Goal: Task Accomplishment & Management: Complete application form

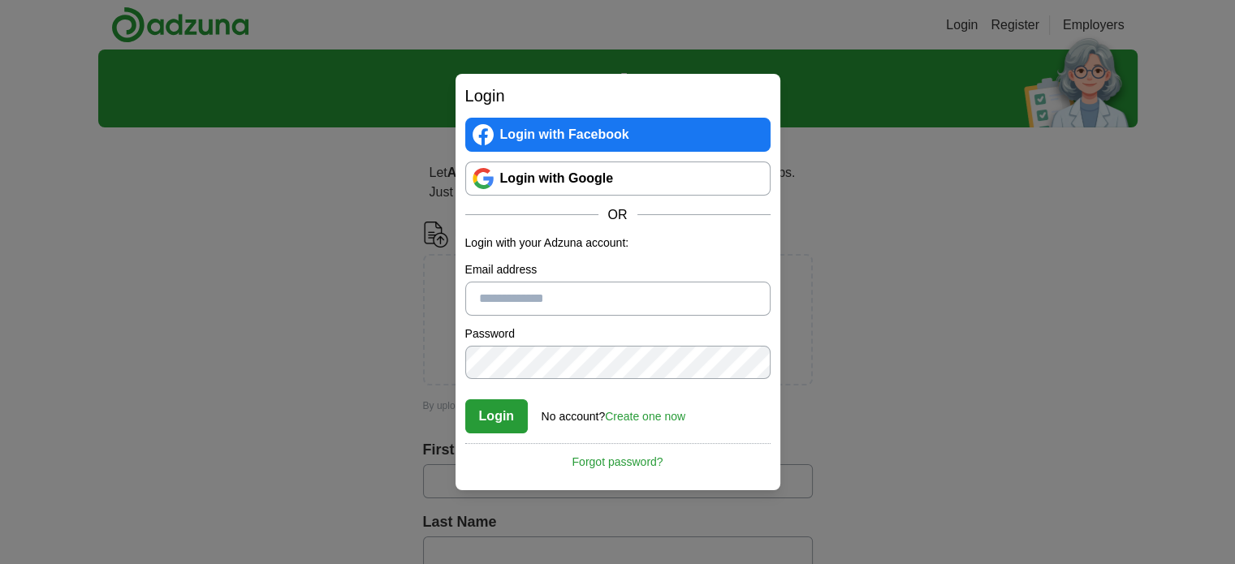
click at [545, 306] on input "Email address" at bounding box center [617, 299] width 305 height 34
click at [541, 276] on label "Email address" at bounding box center [617, 269] width 305 height 17
click at [541, 282] on input "Email address" at bounding box center [617, 299] width 305 height 34
click at [642, 405] on div "No account? Create one now" at bounding box center [613, 412] width 144 height 27
click at [643, 412] on link "Create one now" at bounding box center [645, 416] width 80 height 13
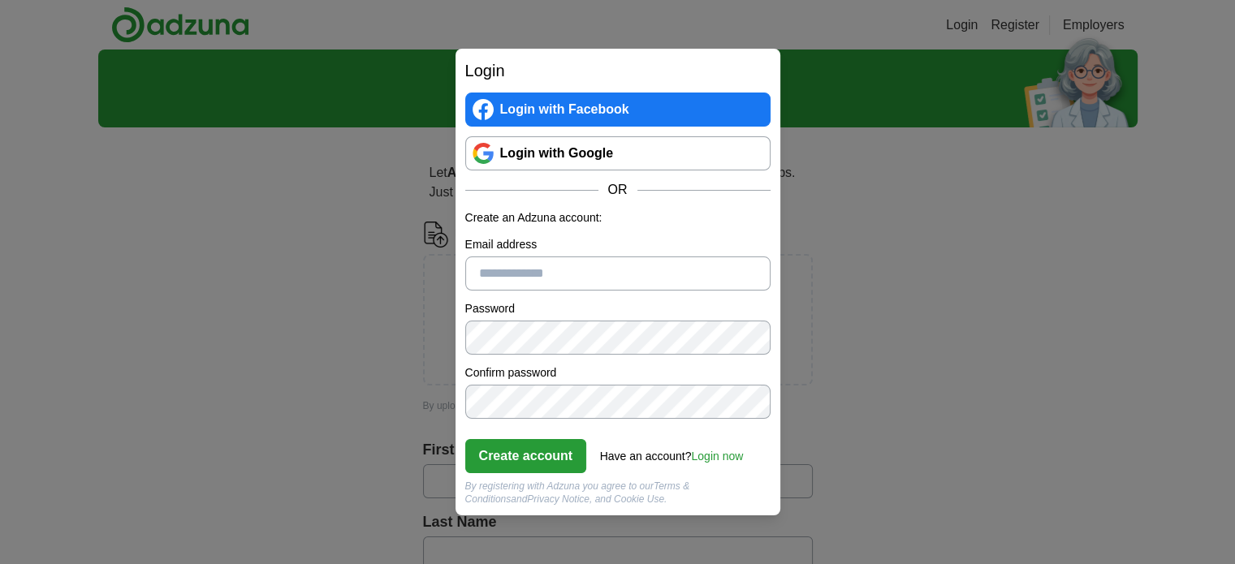
click at [564, 281] on input "Email address" at bounding box center [617, 274] width 305 height 34
type input "**********"
click at [770, 342] on nordpass-icon at bounding box center [770, 337] width 0 height 14
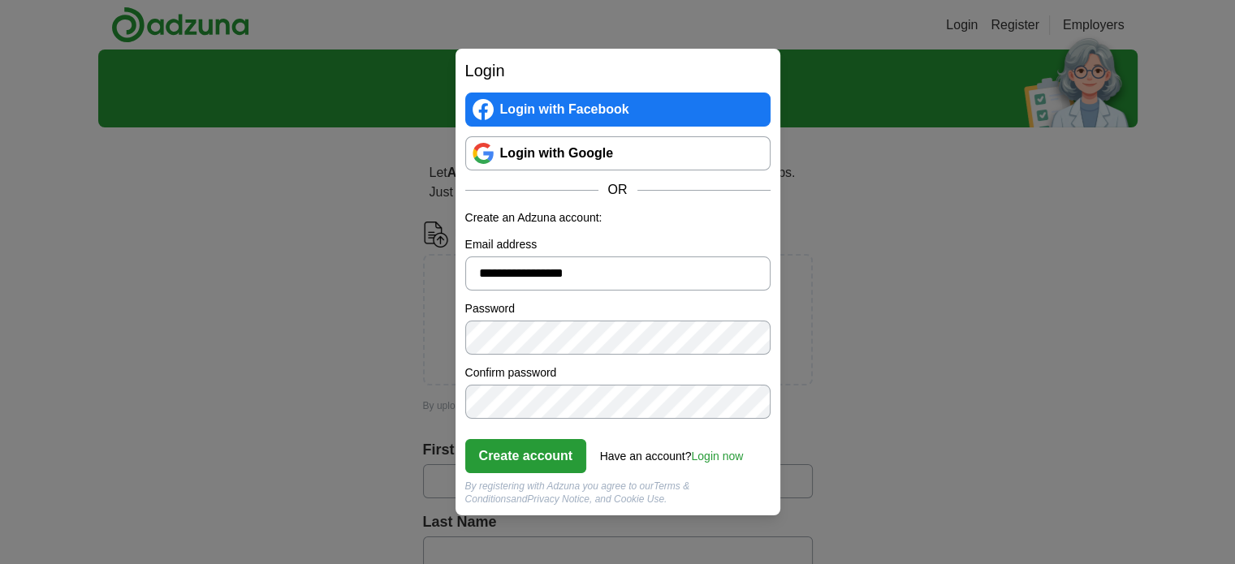
click at [606, 364] on label "Confirm password" at bounding box center [617, 372] width 305 height 17
click at [575, 162] on link "Login with Google" at bounding box center [617, 153] width 305 height 34
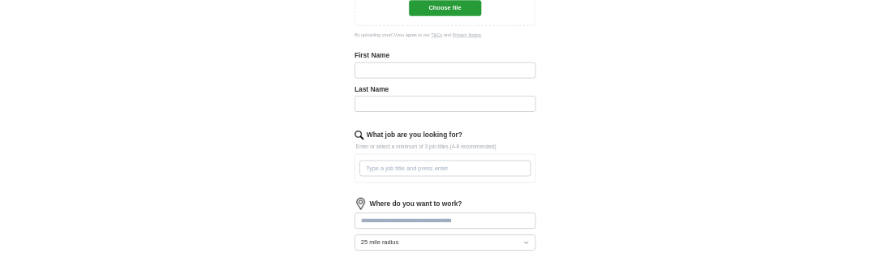
scroll to position [244, 0]
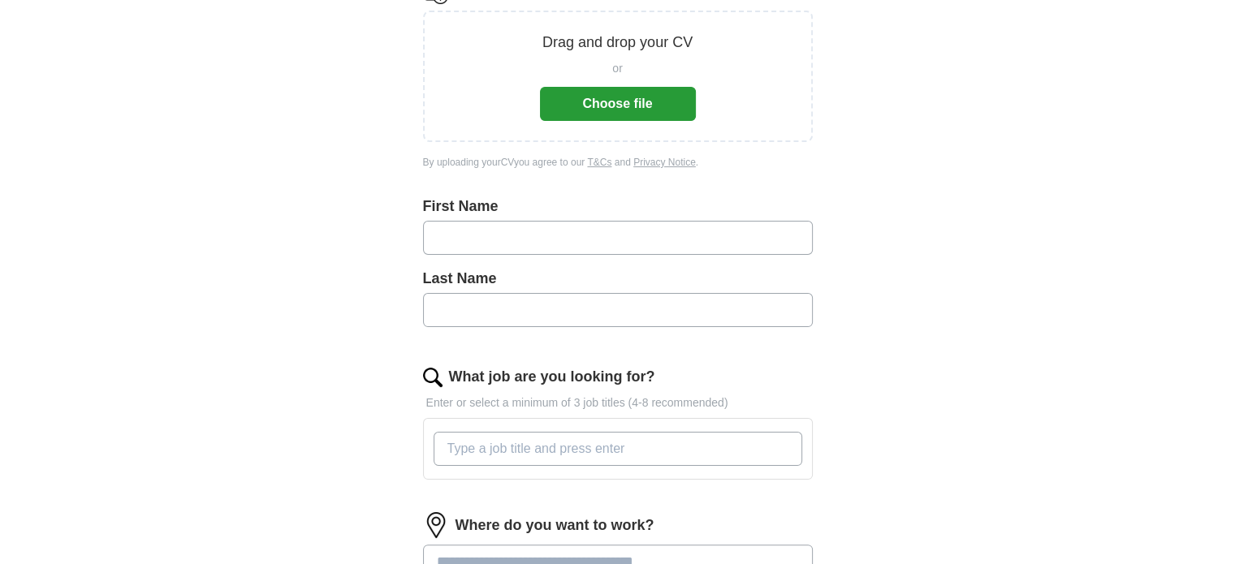
click at [597, 89] on button "Choose file" at bounding box center [618, 104] width 156 height 34
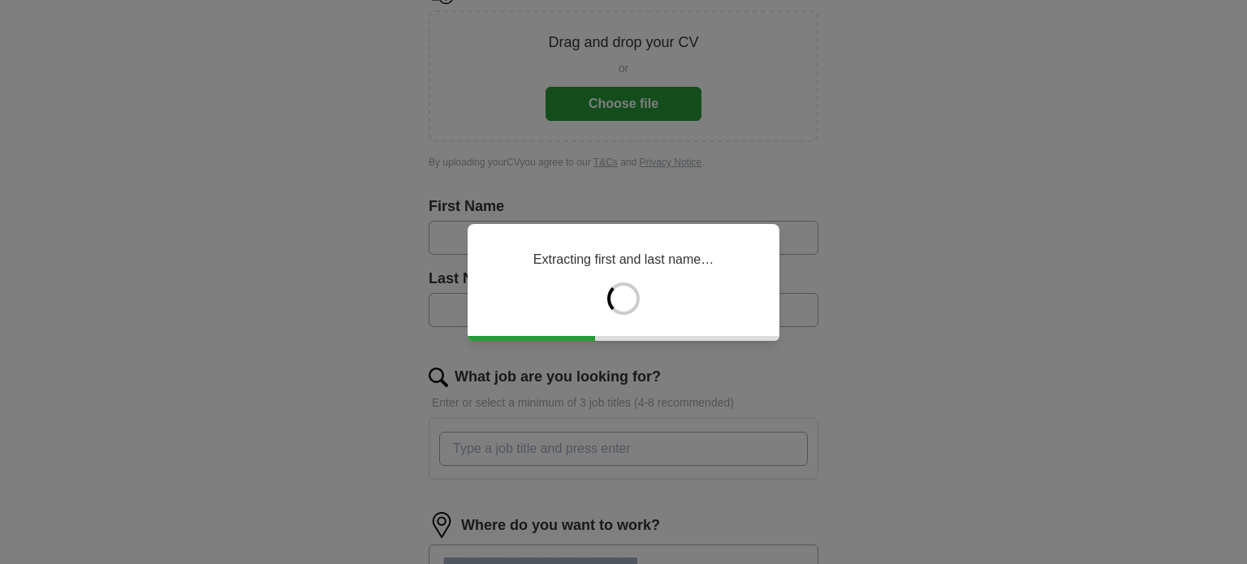
click at [860, 243] on div "Extracting first and last name…" at bounding box center [623, 282] width 1247 height 564
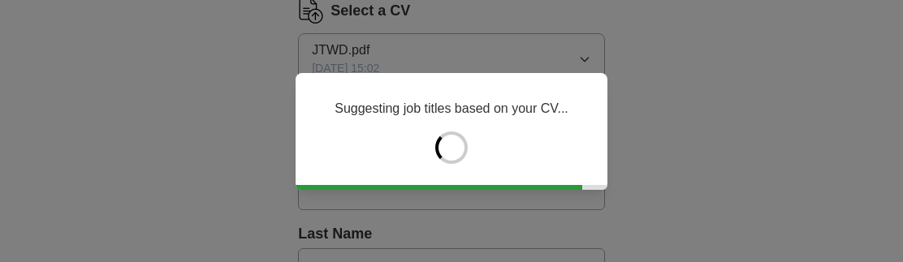
click at [162, 139] on div "Suggesting job titles based on your CV..." at bounding box center [451, 131] width 903 height 262
type input "*****"
type input "******"
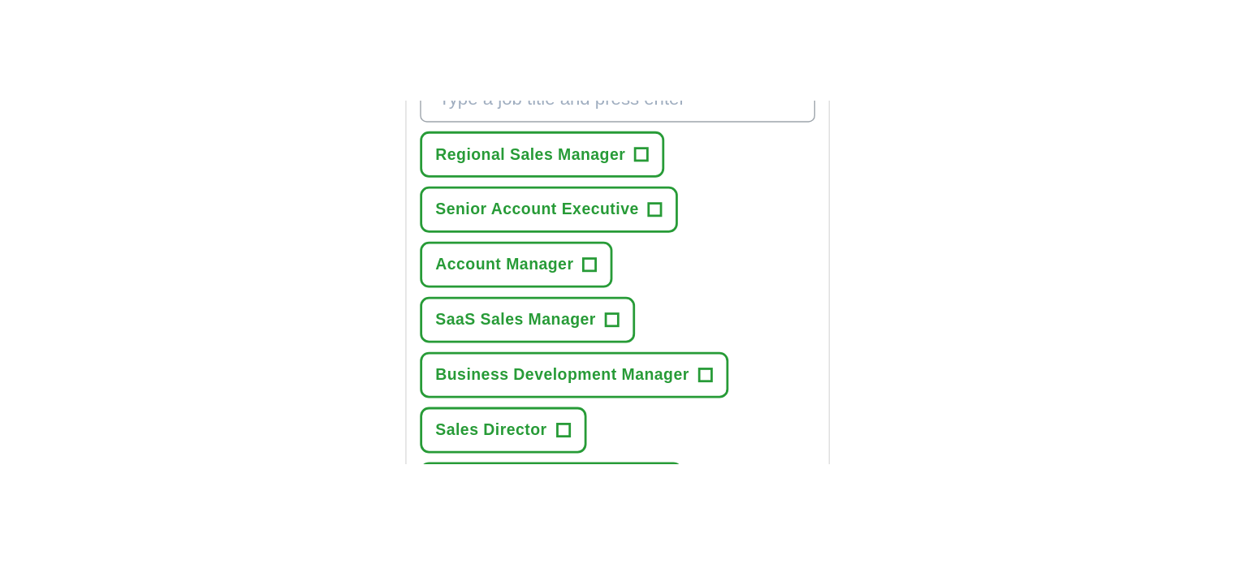
scroll to position [812, 0]
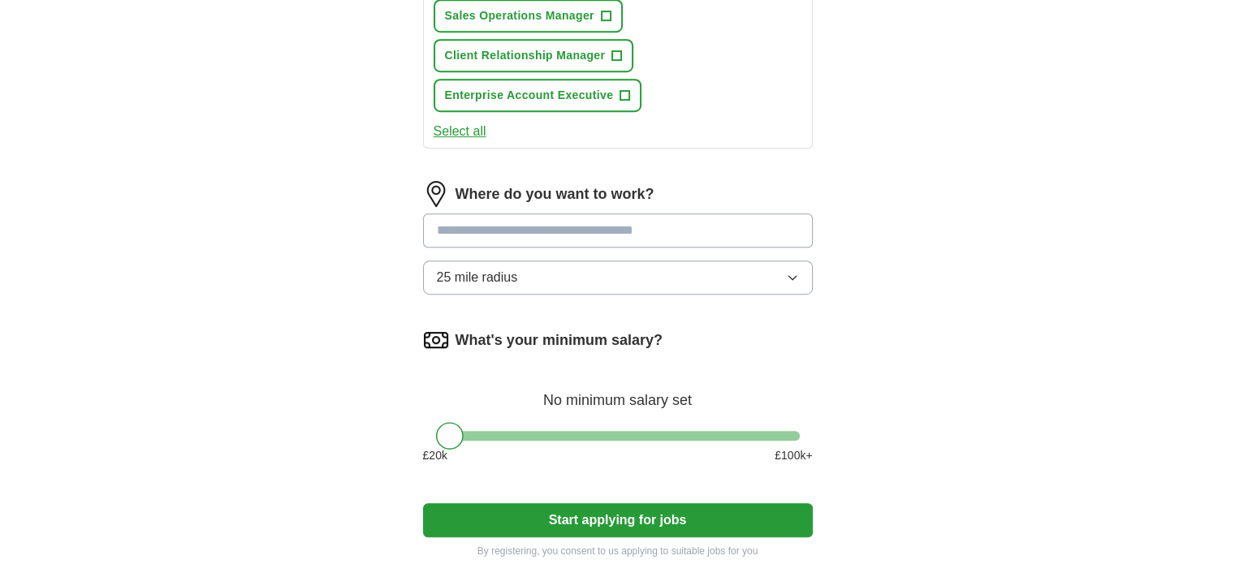
click at [577, 213] on input at bounding box center [618, 230] width 390 height 34
click at [549, 213] on input at bounding box center [618, 230] width 390 height 34
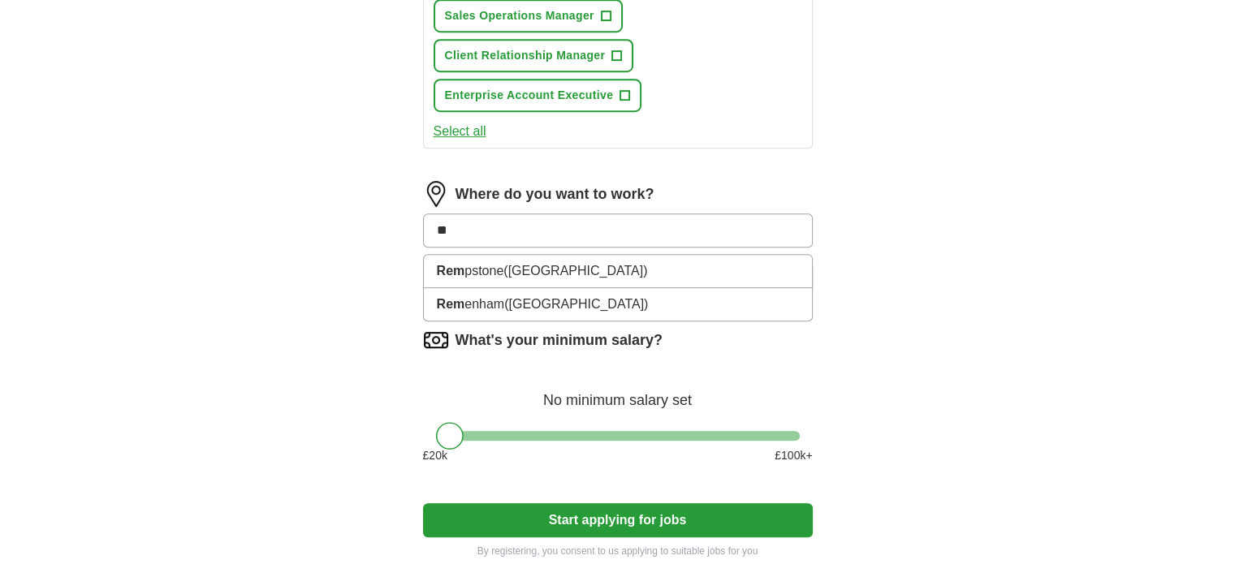
type input "*"
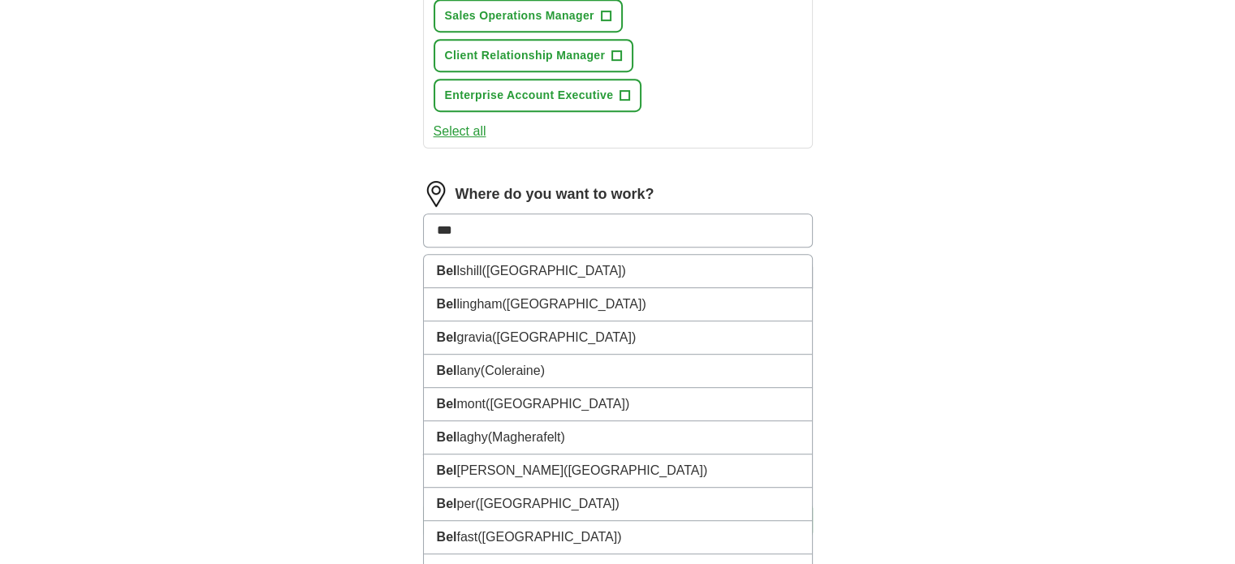
type input "****"
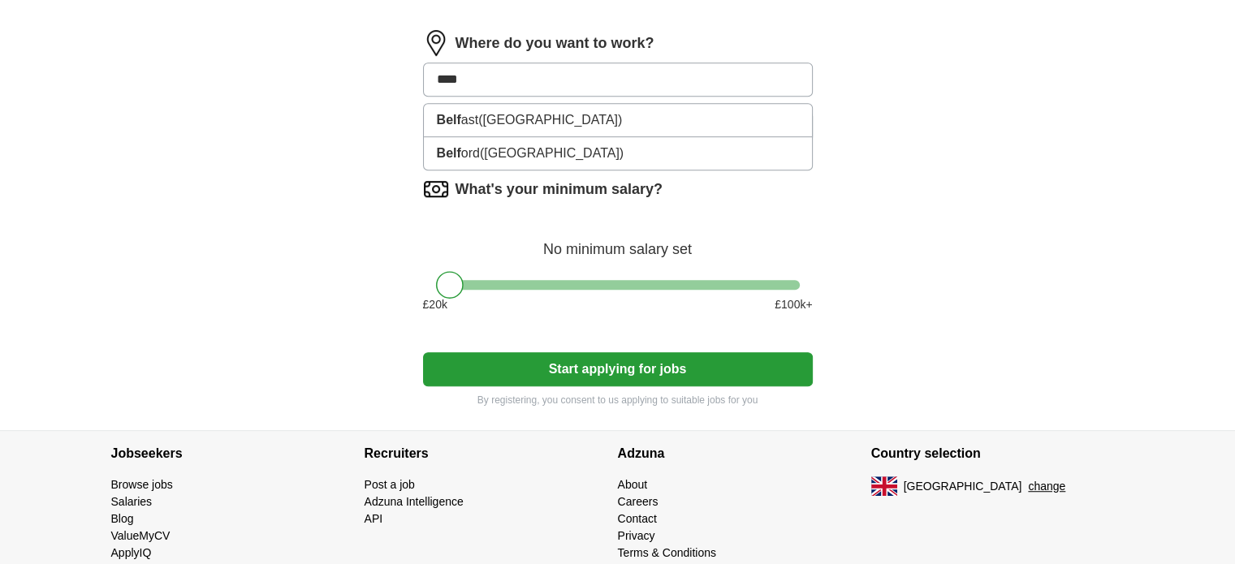
scroll to position [882, 0]
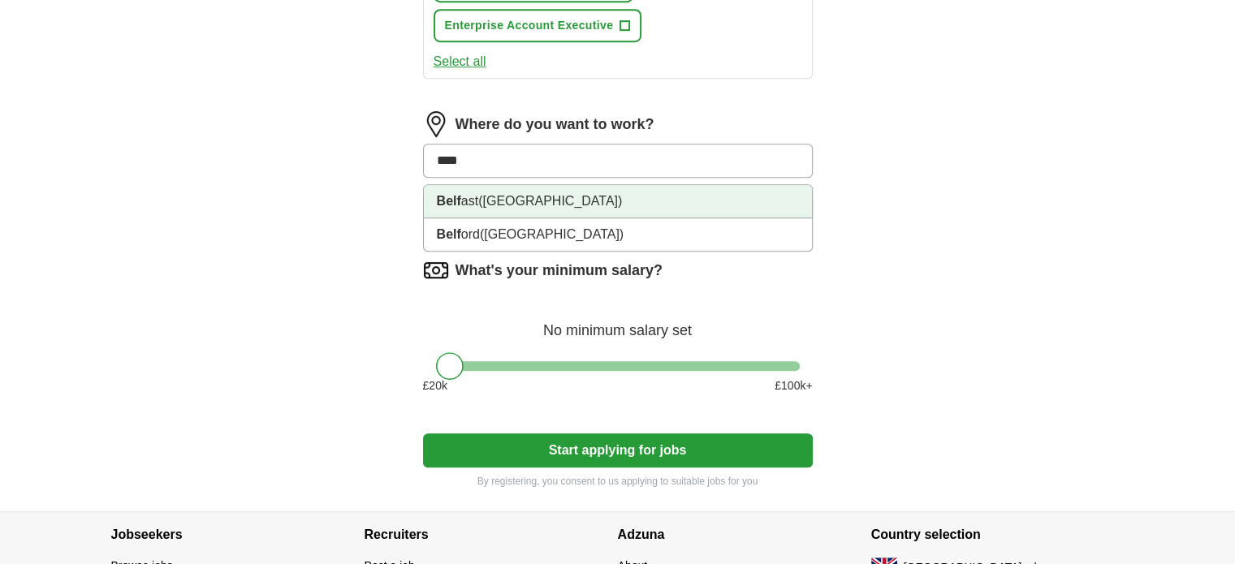
click at [597, 185] on li "Belf ast ([GEOGRAPHIC_DATA])" at bounding box center [618, 201] width 388 height 33
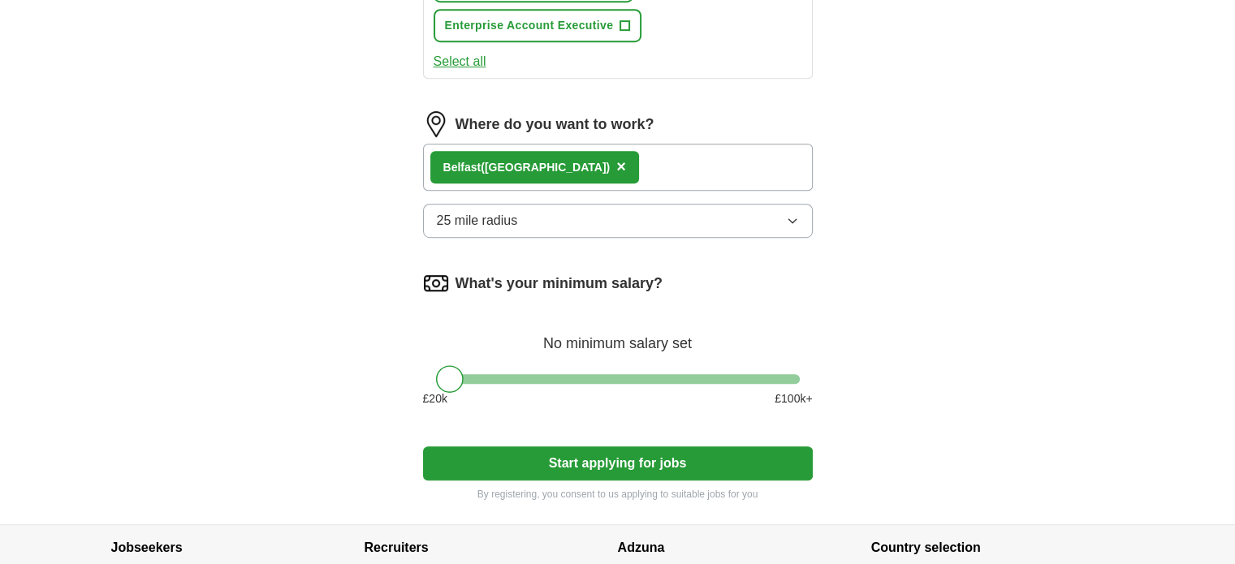
click at [632, 144] on div "Belf ast ([GEOGRAPHIC_DATA]) ×" at bounding box center [618, 167] width 390 height 47
click at [645, 144] on div "Belf ast ([GEOGRAPHIC_DATA]) ×" at bounding box center [618, 167] width 390 height 47
click at [536, 204] on button "25 mile radius" at bounding box center [618, 221] width 390 height 34
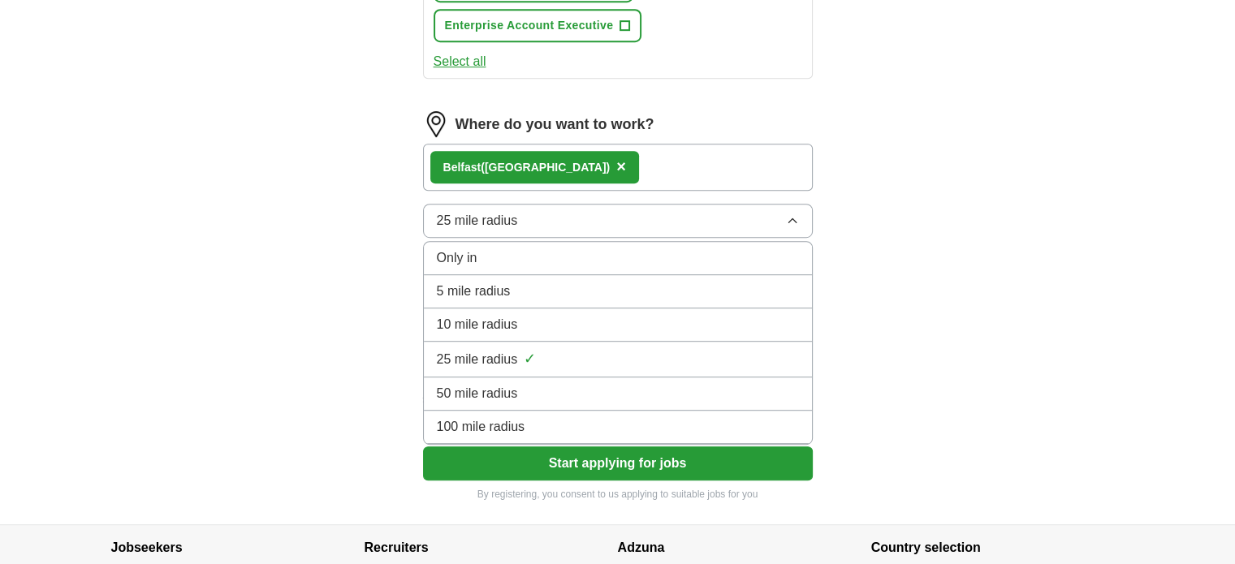
click at [496, 417] on span "100 mile radius" at bounding box center [481, 426] width 88 height 19
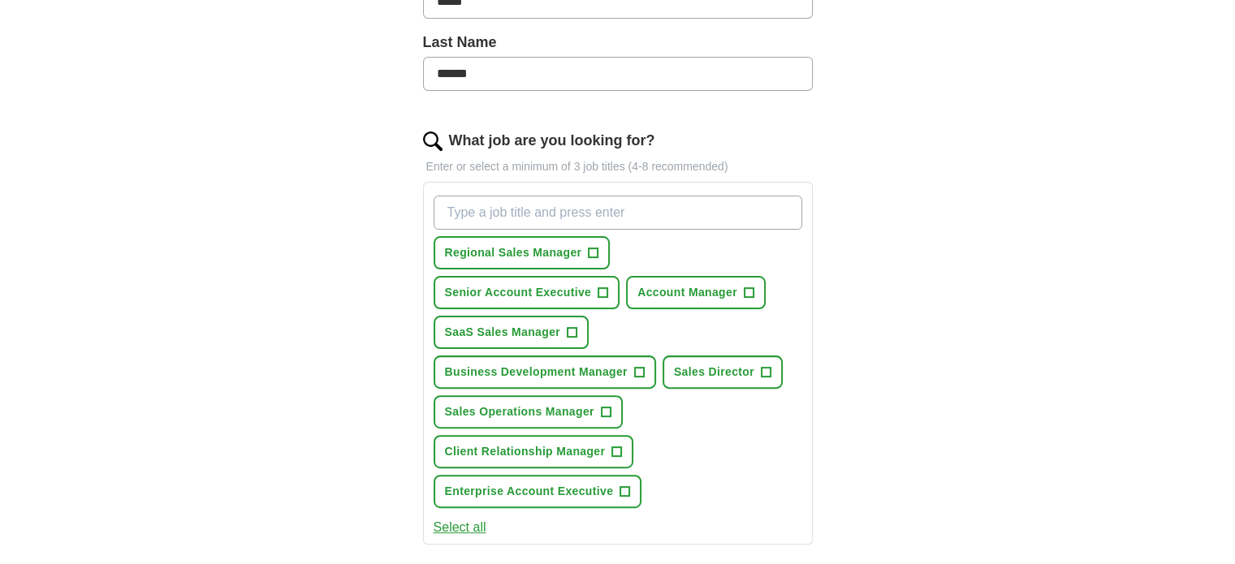
scroll to position [395, 0]
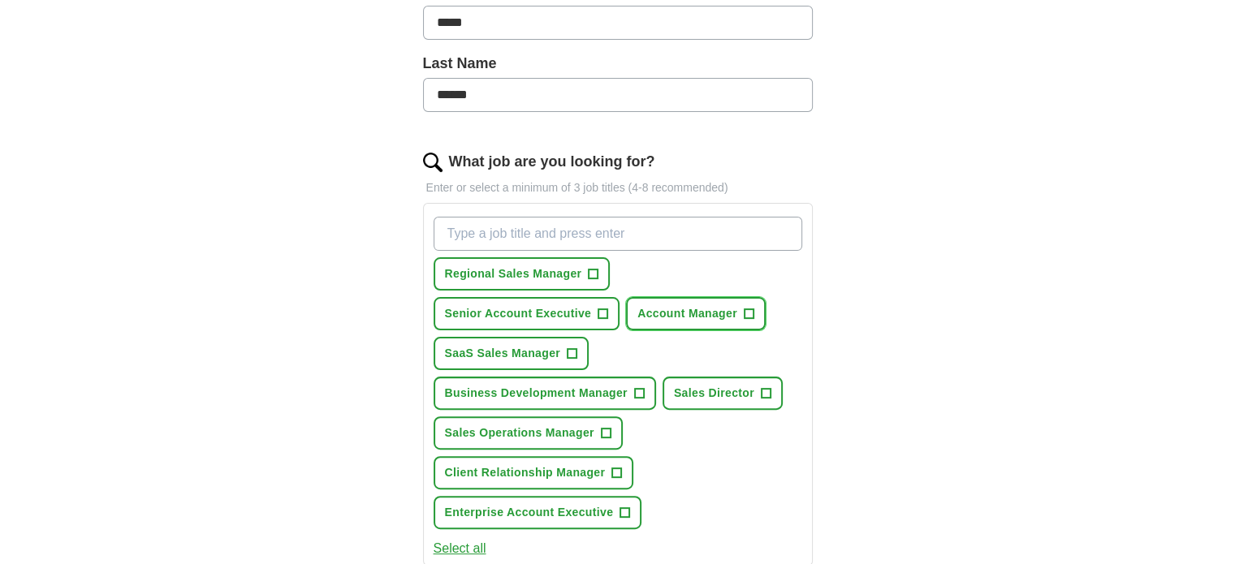
click at [744, 309] on span "+" at bounding box center [749, 314] width 10 height 13
click at [627, 377] on button "Business Development Manager +" at bounding box center [544, 393] width 222 height 33
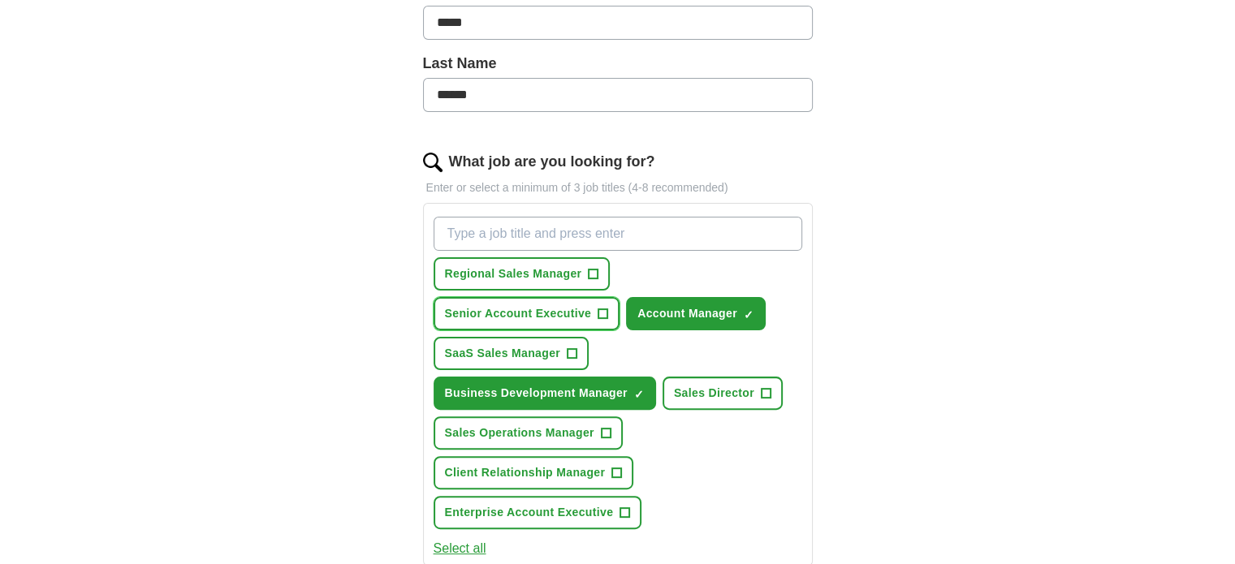
click at [608, 308] on span "+" at bounding box center [603, 314] width 10 height 13
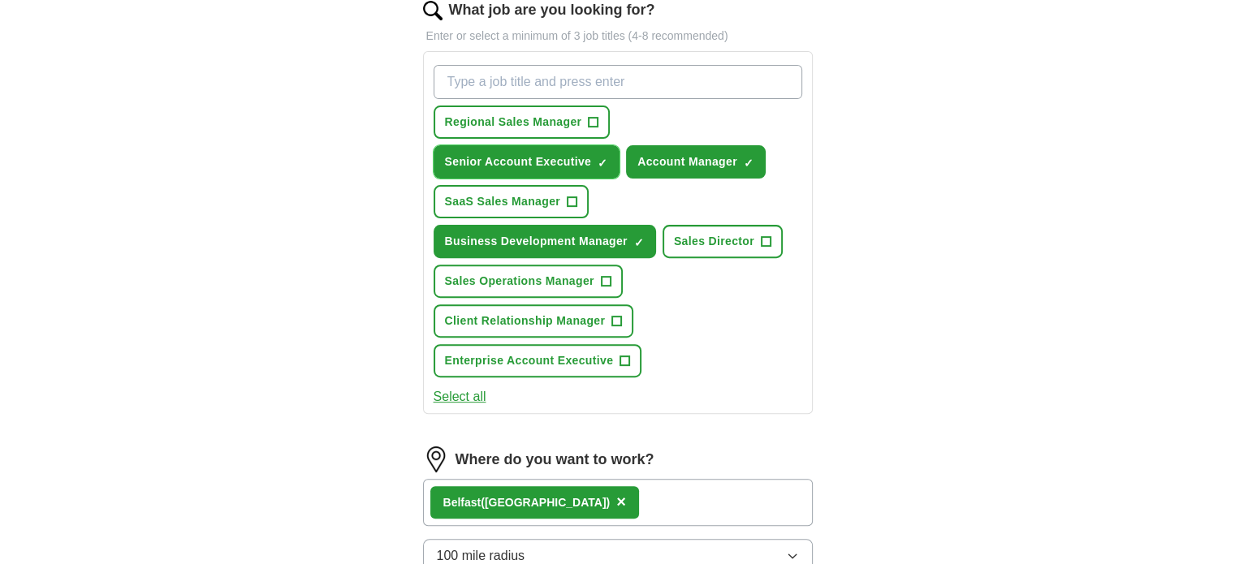
scroll to position [557, 0]
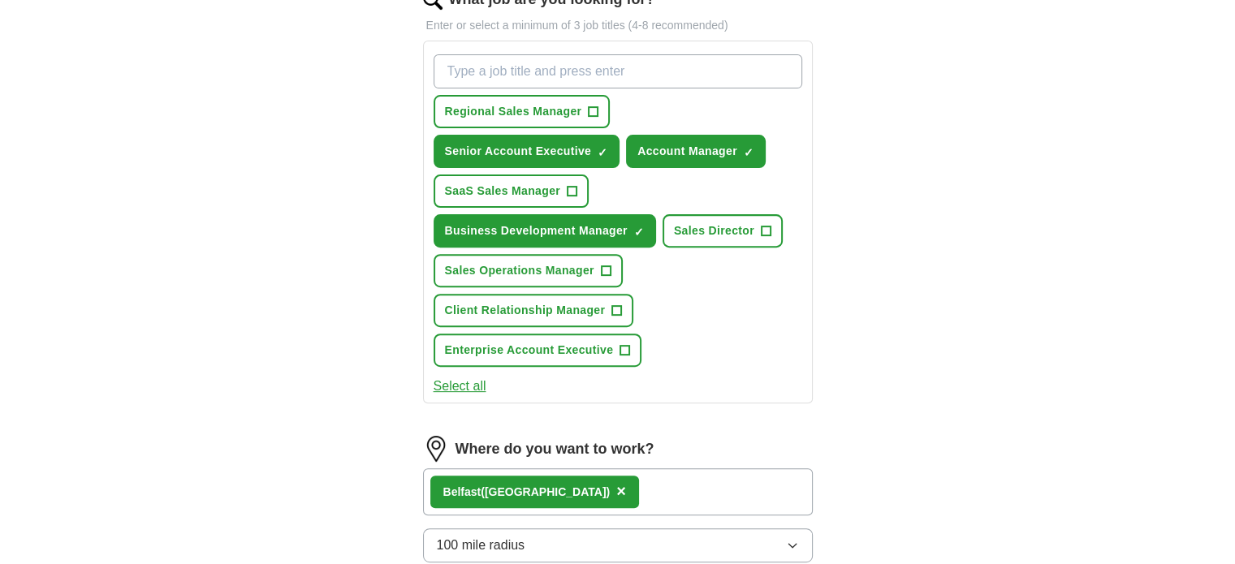
click at [477, 355] on div "Regional Sales Manager + Senior Account Executive ✓ × Account Manager ✓ × SaaS …" at bounding box center [618, 222] width 390 height 363
click at [476, 377] on button "Select all" at bounding box center [459, 386] width 53 height 19
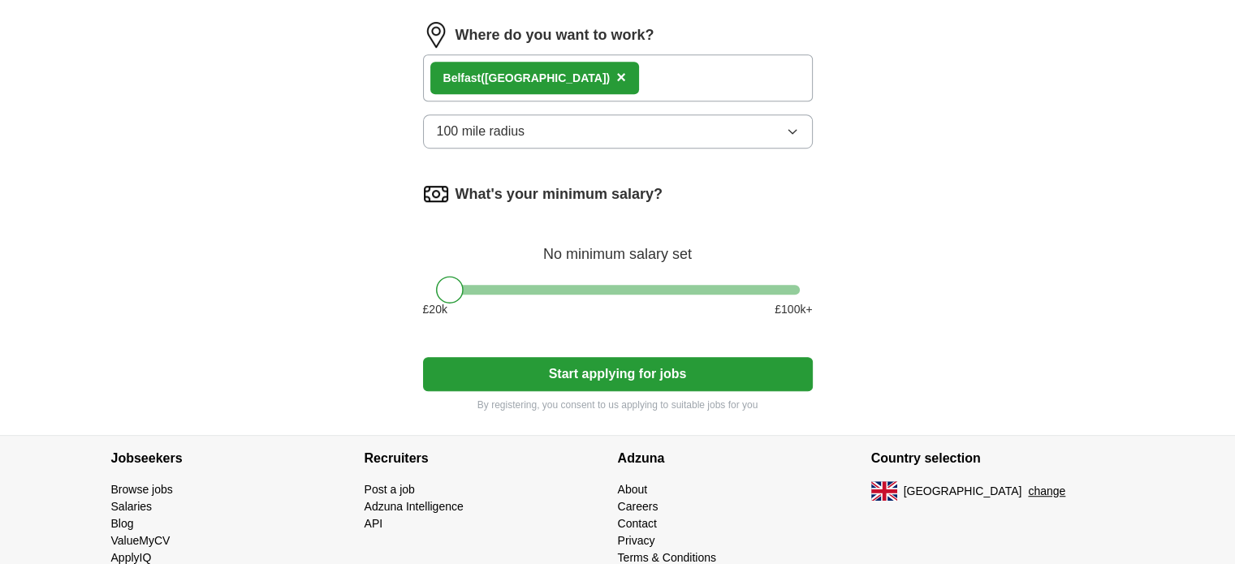
scroll to position [976, 0]
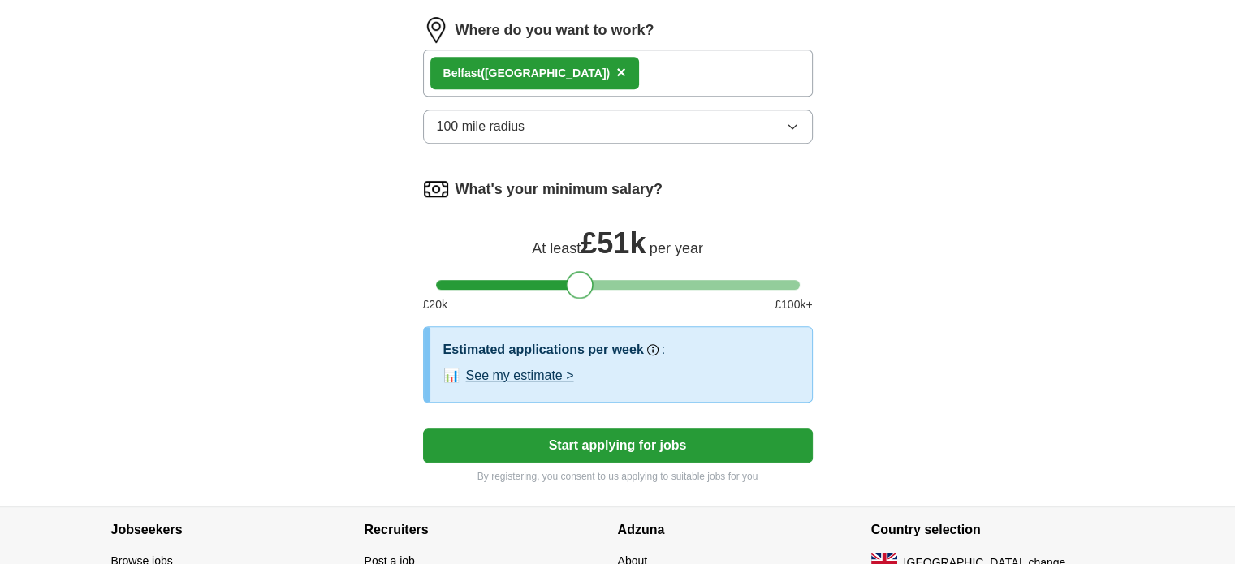
drag, startPoint x: 445, startPoint y: 236, endPoint x: 575, endPoint y: 233, distance: 129.9
click at [575, 271] on div at bounding box center [580, 285] width 28 height 28
click at [575, 271] on div at bounding box center [576, 285] width 28 height 28
click at [607, 429] on button "Start applying for jobs" at bounding box center [618, 446] width 390 height 34
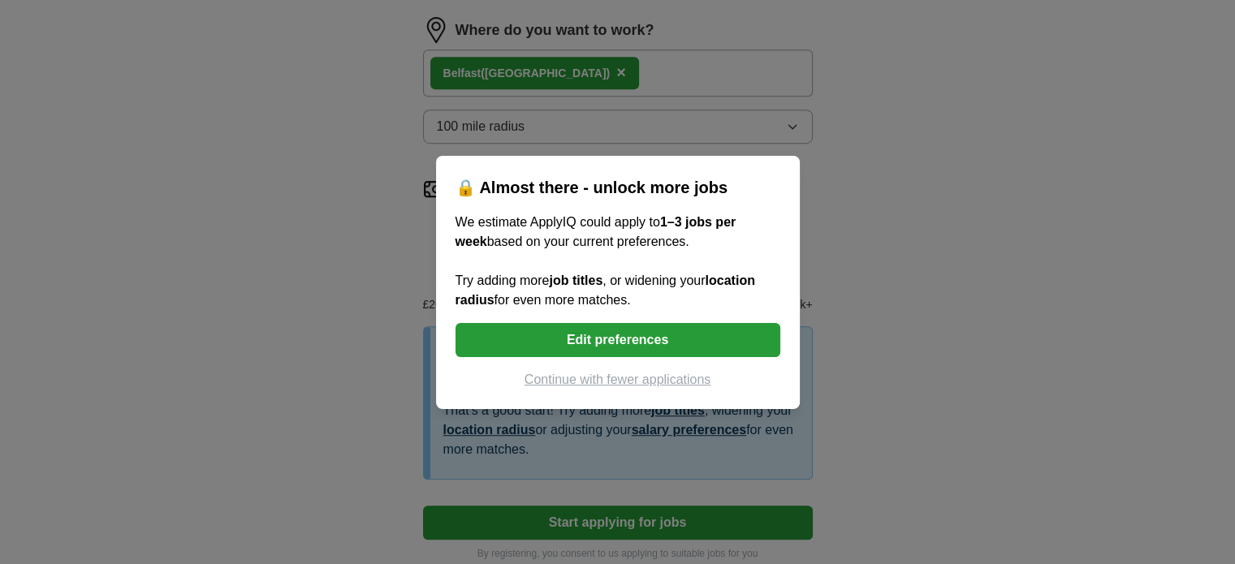
click at [620, 379] on button "Continue with fewer applications" at bounding box center [617, 379] width 325 height 19
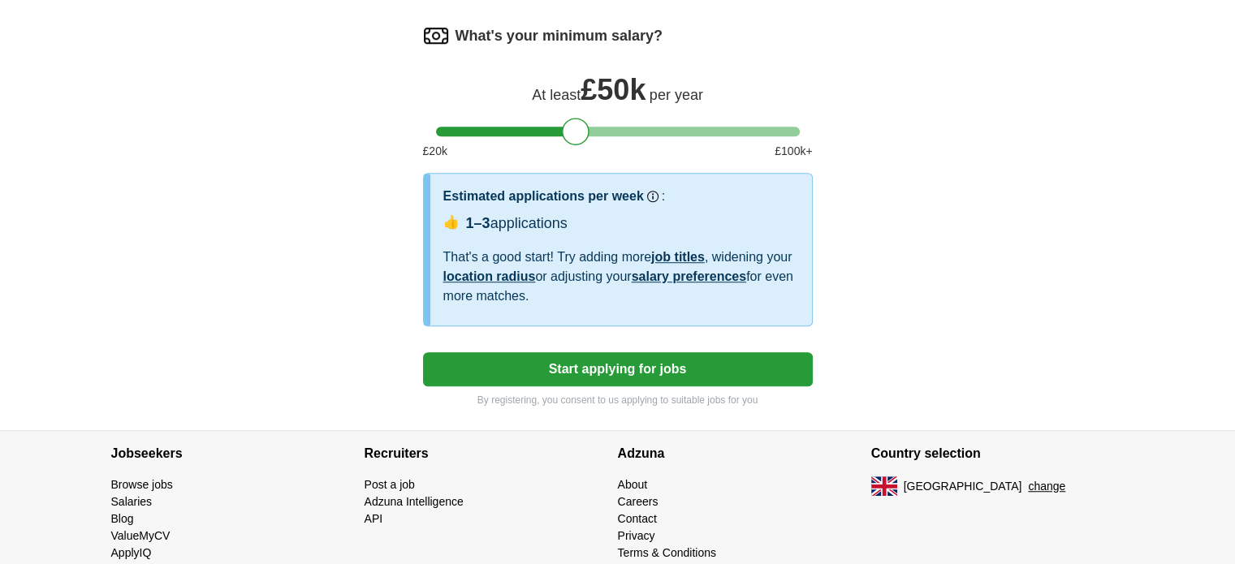
click at [630, 352] on button "Start applying for jobs" at bounding box center [618, 369] width 390 height 34
select select "**"
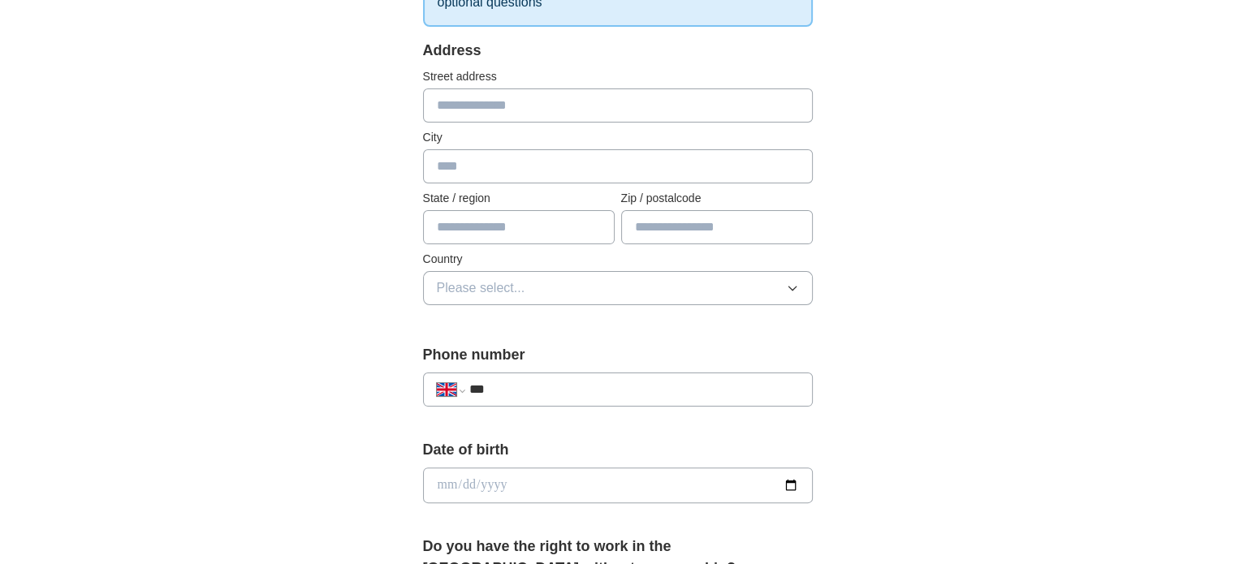
scroll to position [162, 0]
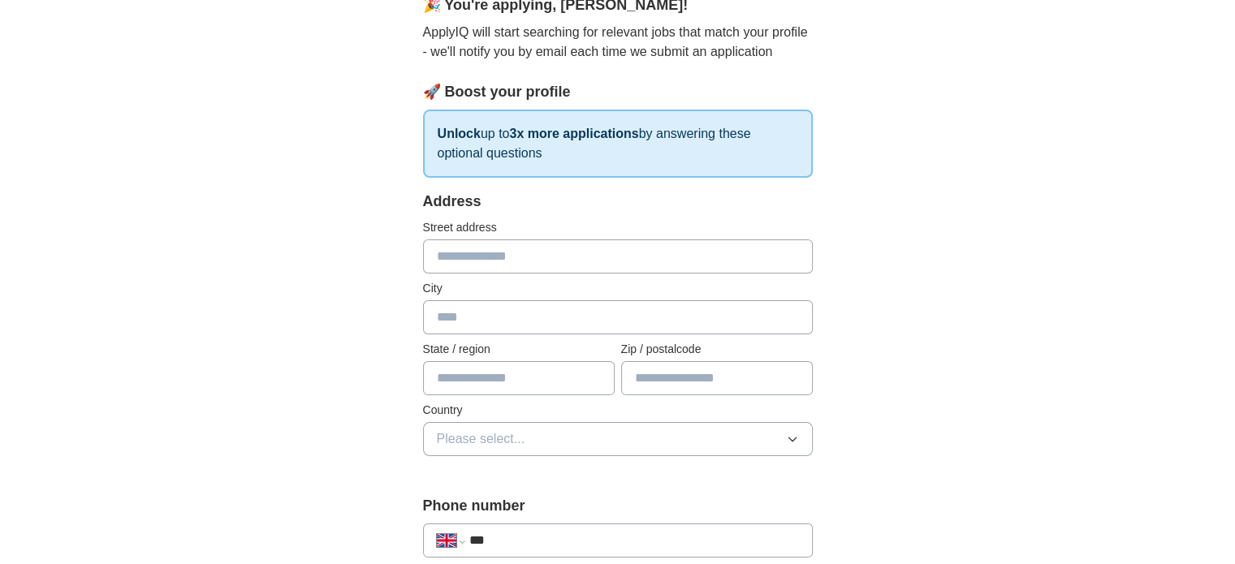
click at [700, 244] on input "text" at bounding box center [618, 256] width 390 height 34
type input "**********"
type input "********"
type input "****"
type input "********"
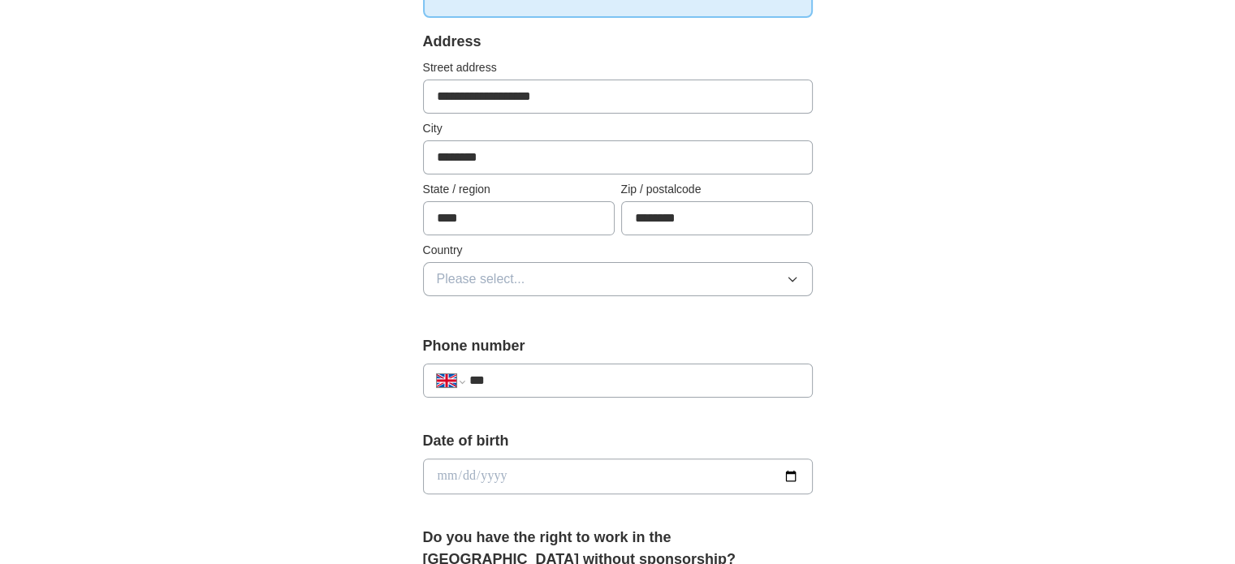
scroll to position [325, 0]
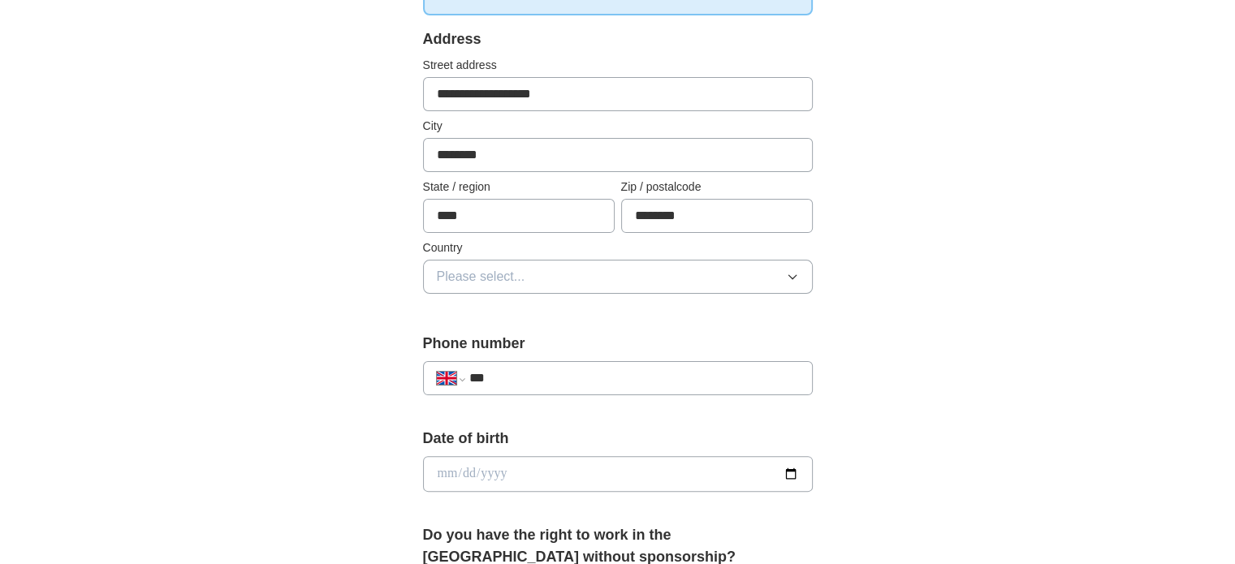
click at [496, 269] on span "Please select..." at bounding box center [481, 276] width 88 height 19
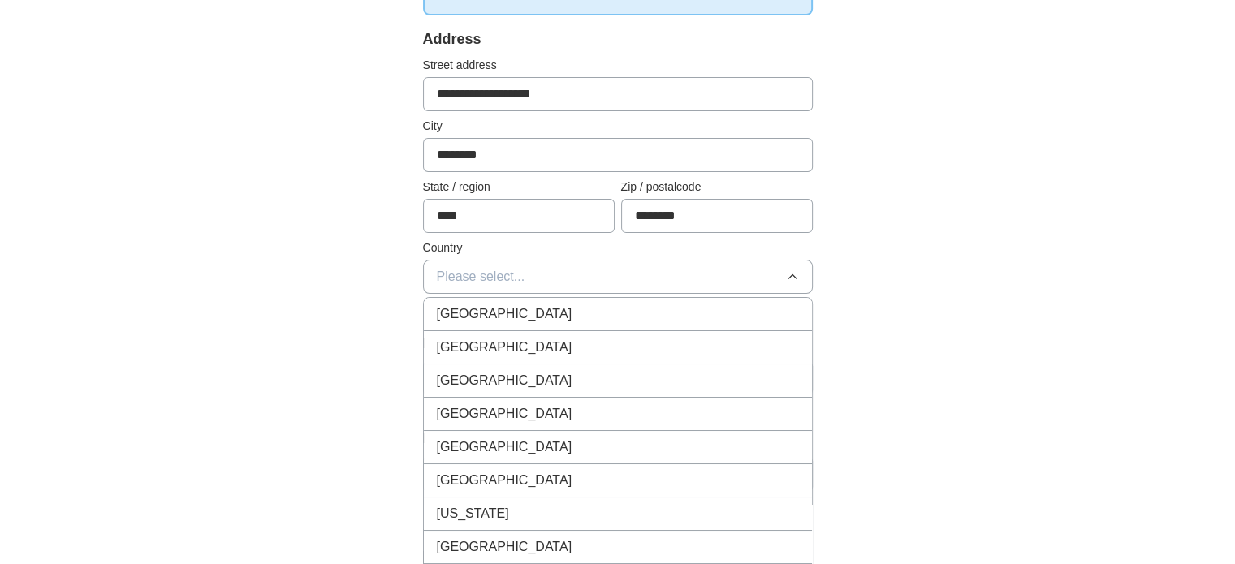
click at [498, 317] on span "[GEOGRAPHIC_DATA]" at bounding box center [505, 313] width 136 height 19
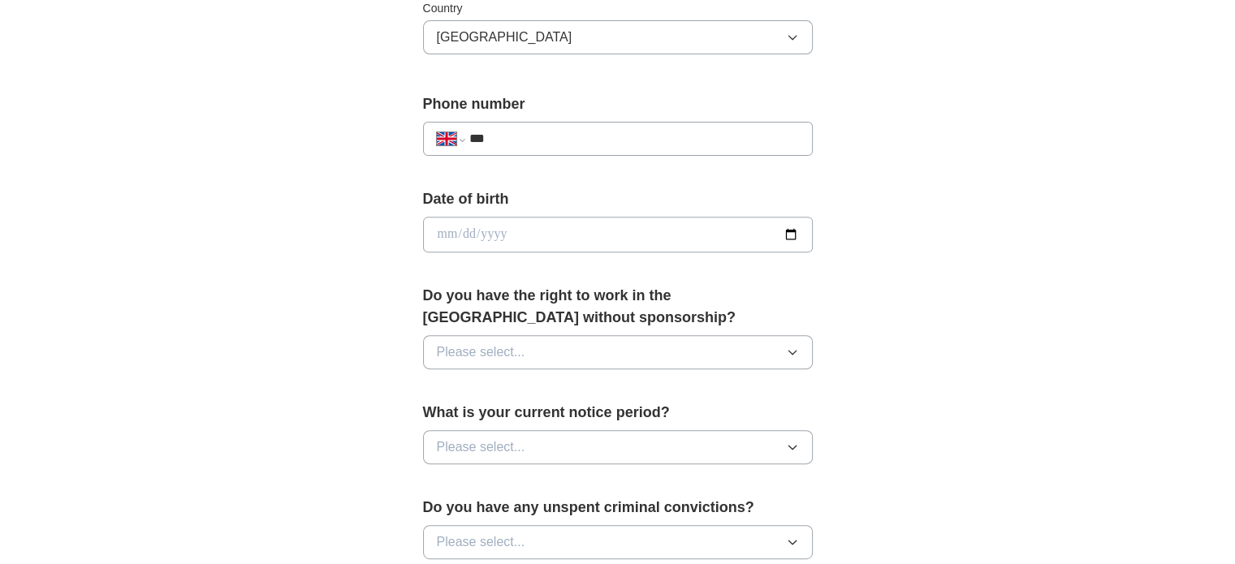
scroll to position [568, 0]
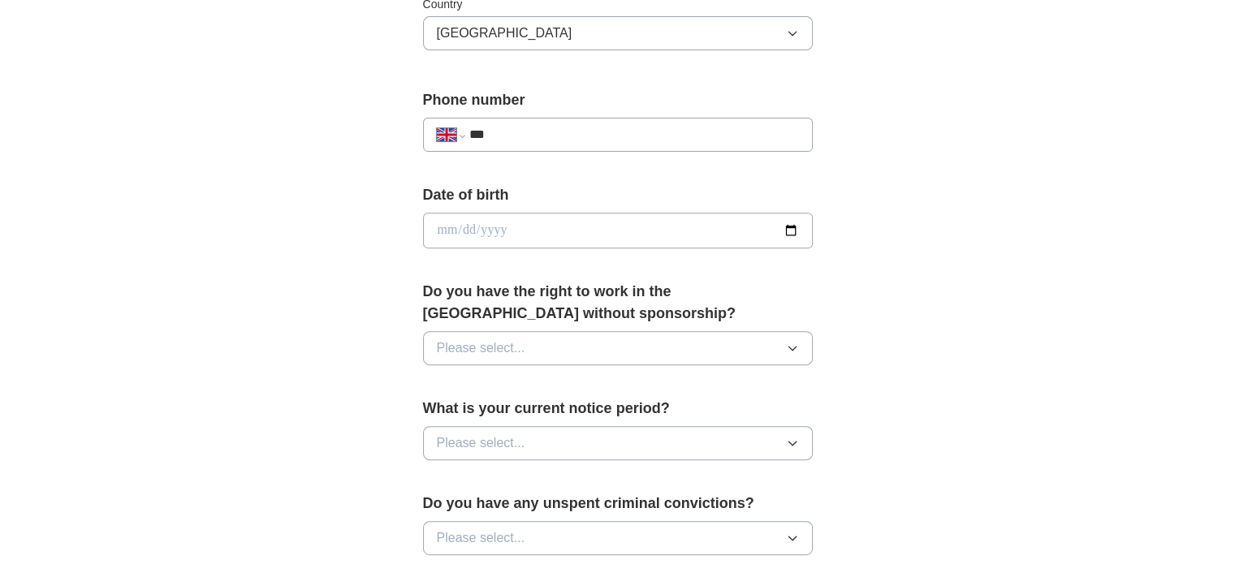
click at [536, 142] on div "**********" at bounding box center [618, 135] width 390 height 34
click at [552, 132] on input "***" at bounding box center [633, 134] width 330 height 19
type input "**********"
click at [557, 213] on input "date" at bounding box center [618, 231] width 390 height 36
type input "**********"
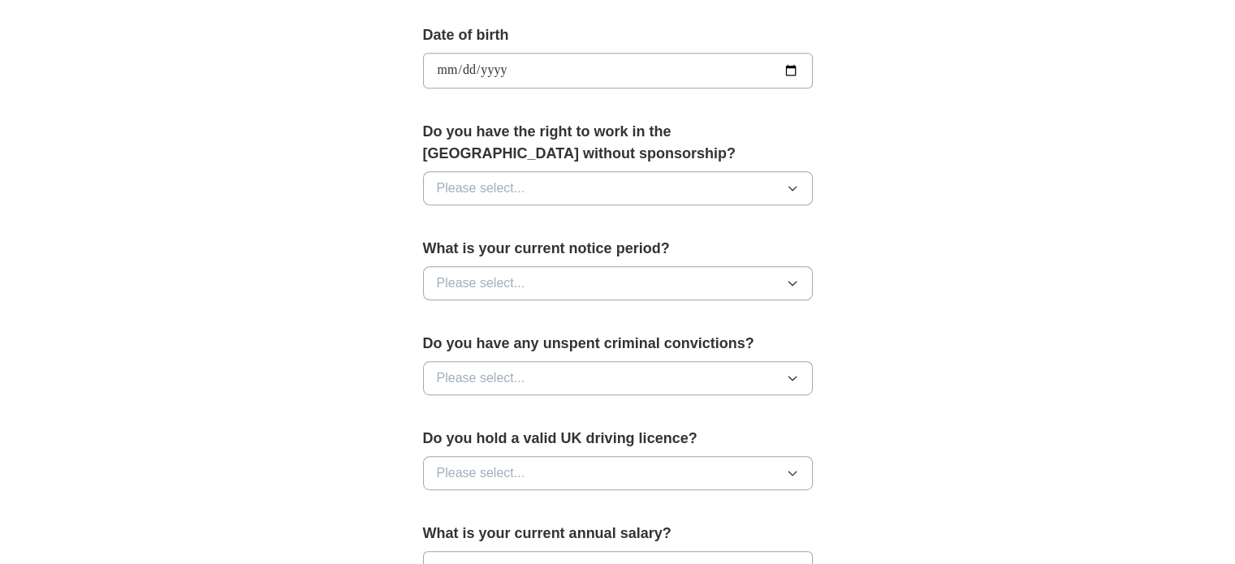
scroll to position [731, 0]
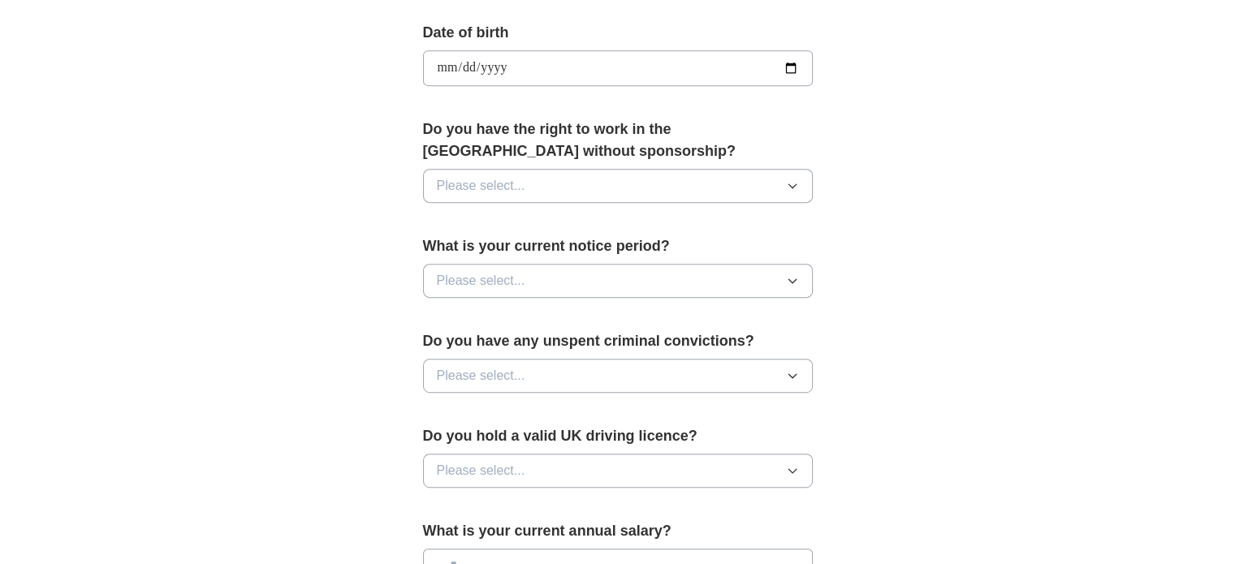
click at [485, 183] on span "Please select..." at bounding box center [481, 185] width 88 height 19
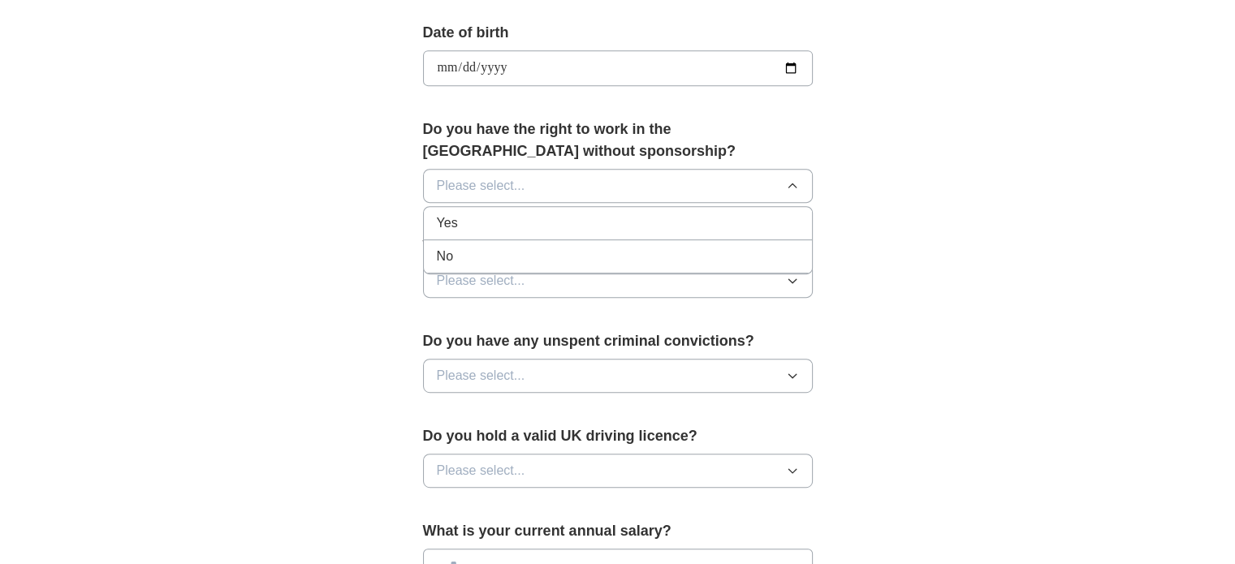
click at [475, 226] on div "Yes" at bounding box center [618, 222] width 362 height 19
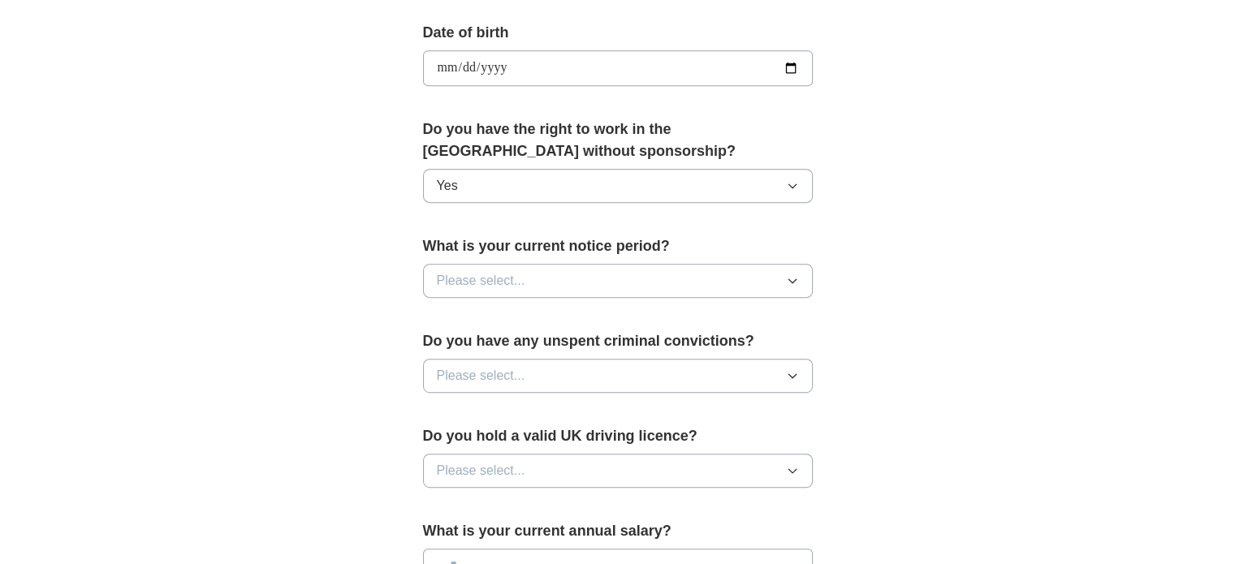
click at [494, 282] on span "Please select..." at bounding box center [481, 280] width 88 height 19
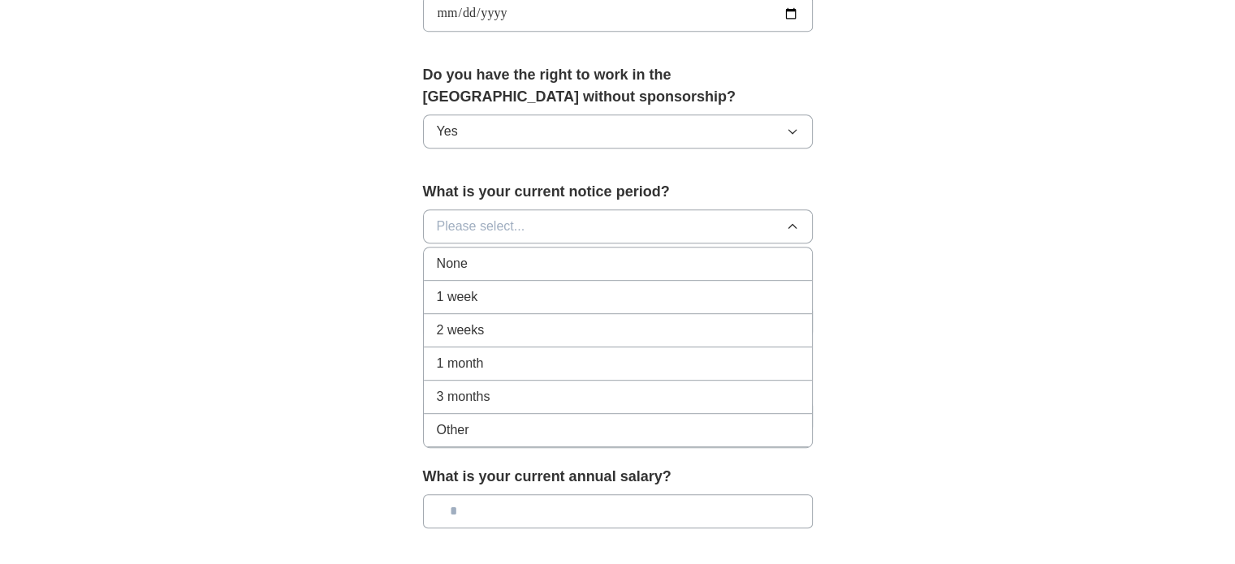
scroll to position [812, 0]
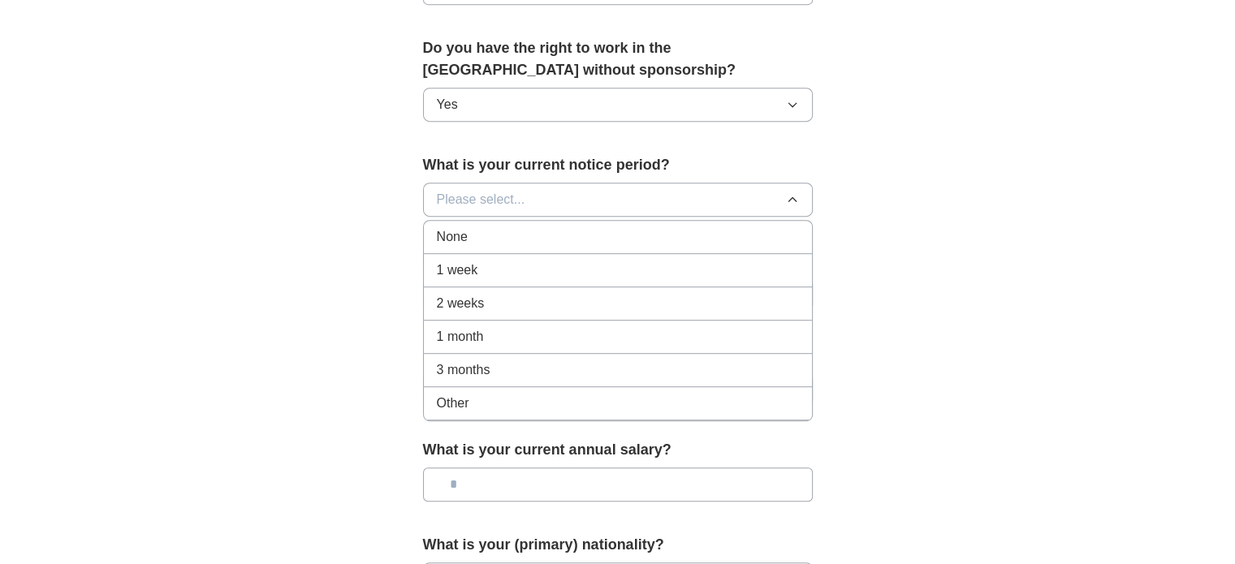
click at [471, 241] on div "None" at bounding box center [618, 236] width 362 height 19
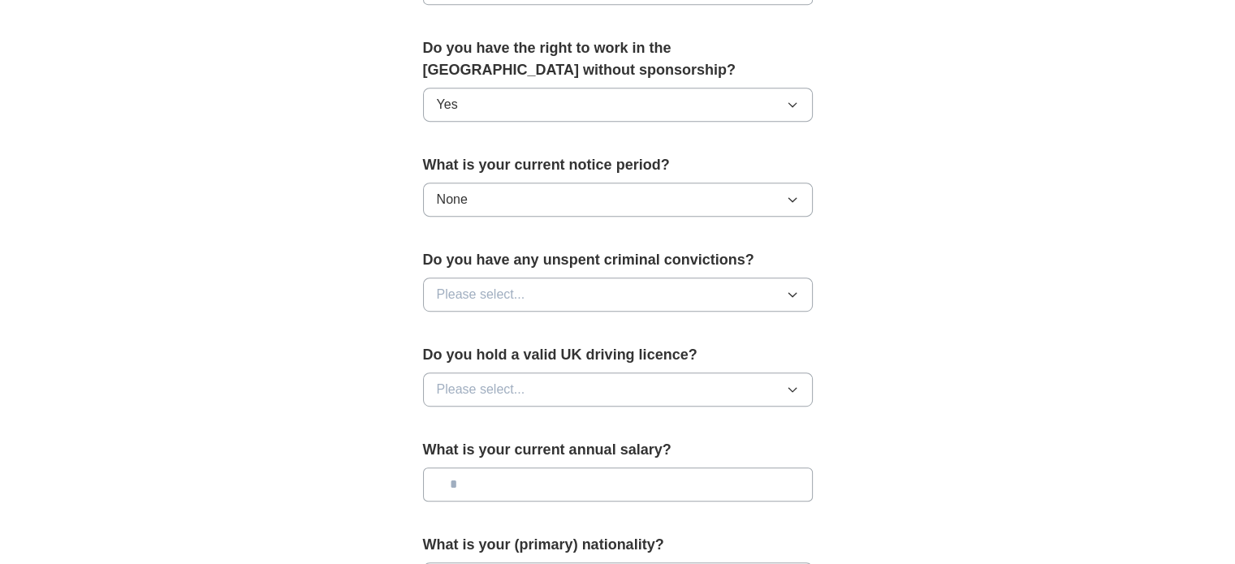
click at [567, 296] on button "Please select..." at bounding box center [618, 295] width 390 height 34
click at [481, 370] on div "No" at bounding box center [618, 365] width 362 height 19
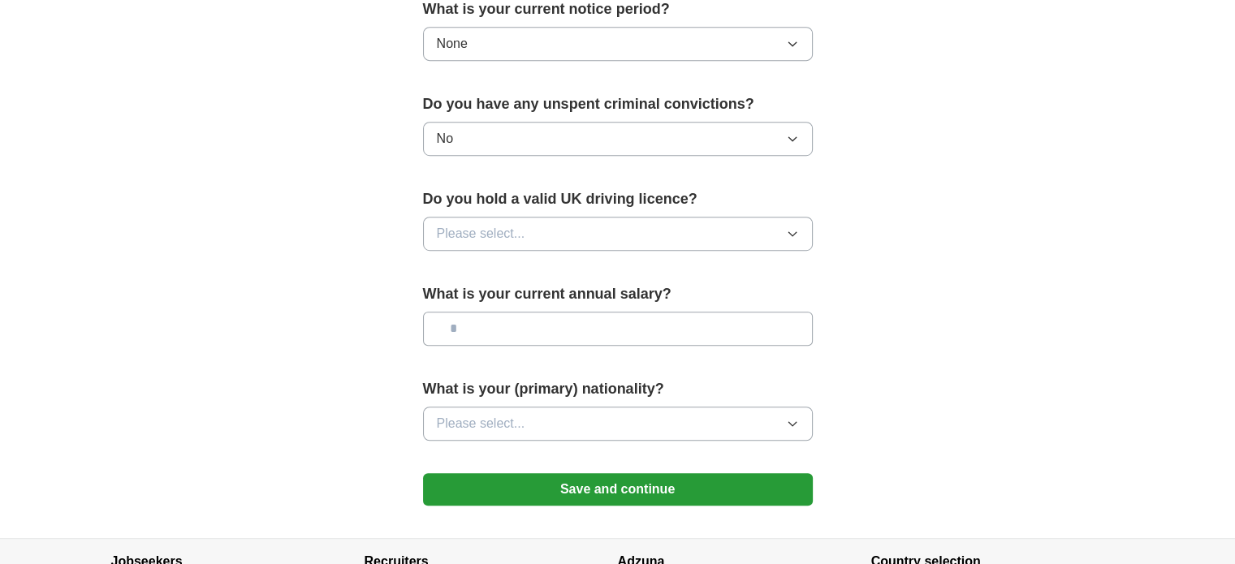
scroll to position [974, 0]
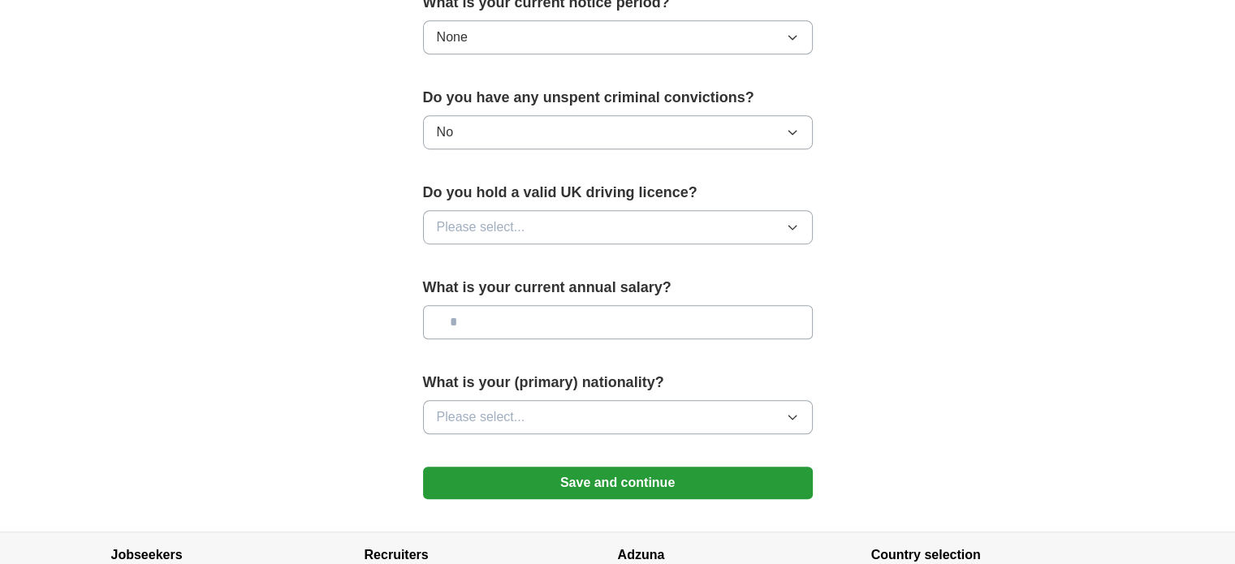
click at [534, 226] on button "Please select..." at bounding box center [618, 227] width 390 height 34
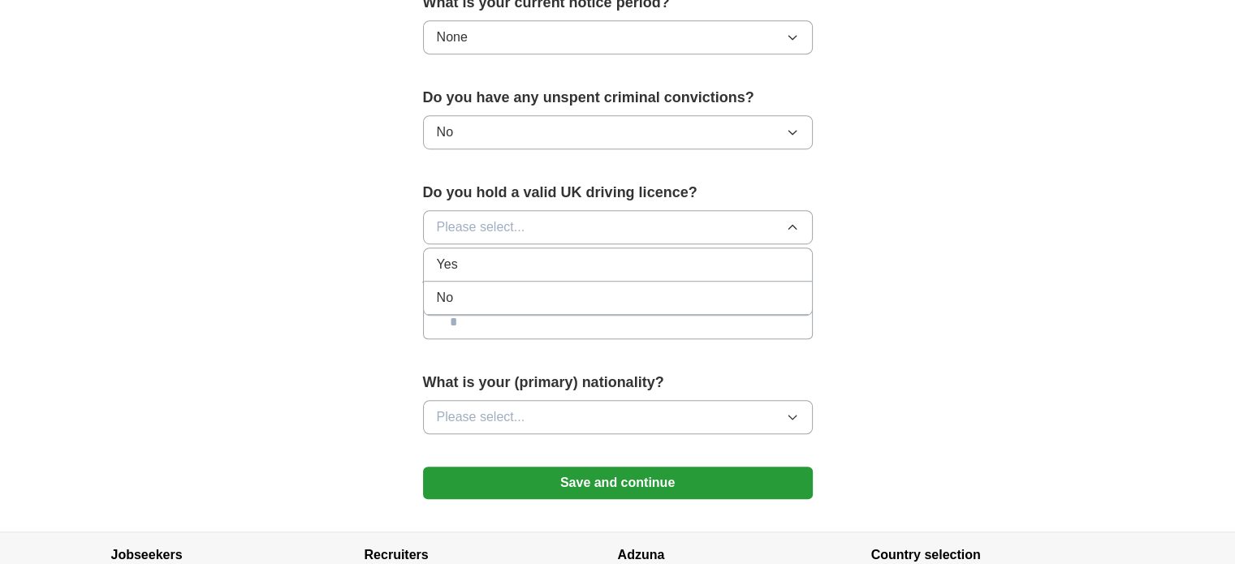
click at [510, 272] on li "Yes" at bounding box center [618, 264] width 388 height 33
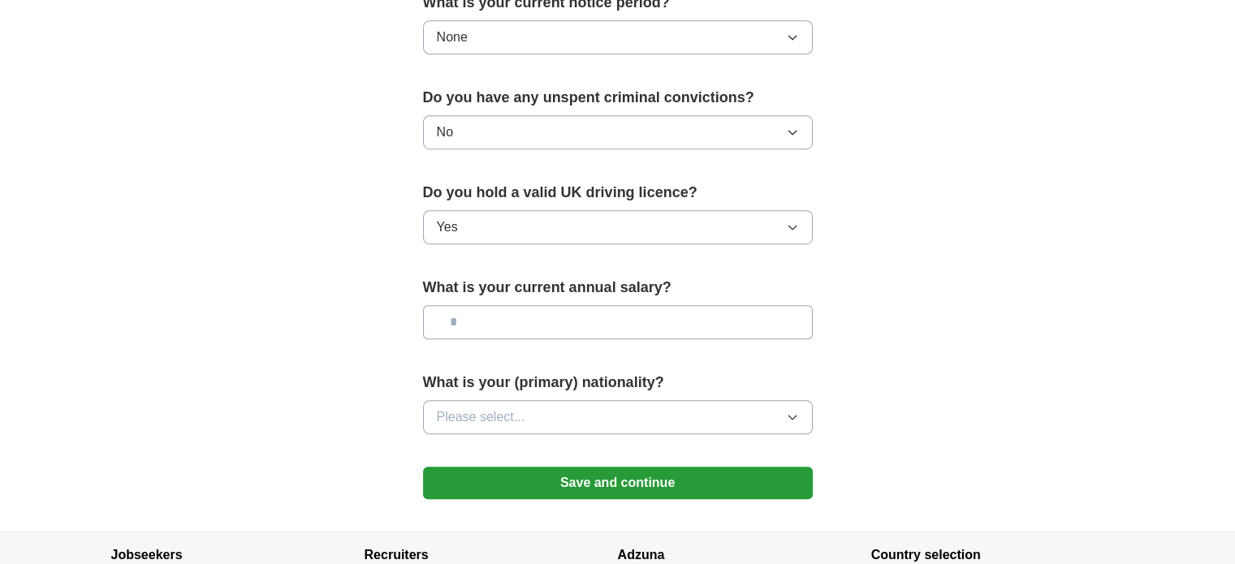
click at [582, 324] on input "text" at bounding box center [618, 322] width 390 height 34
type input "*******"
click at [773, 400] on button "Please select..." at bounding box center [618, 417] width 390 height 34
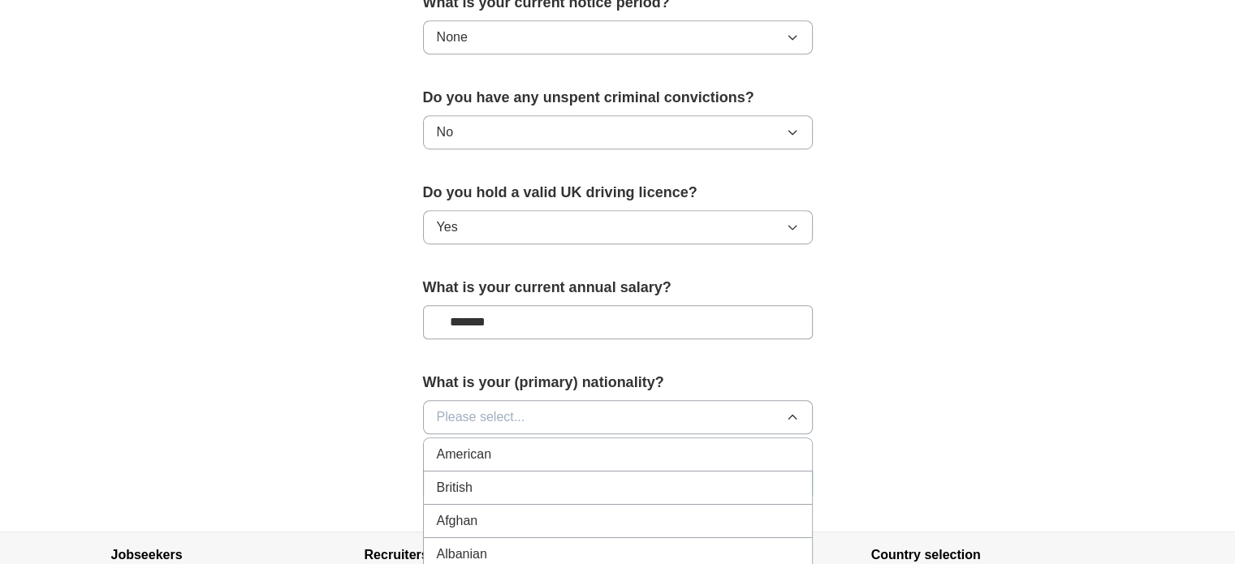
click at [484, 479] on div "British" at bounding box center [618, 487] width 362 height 19
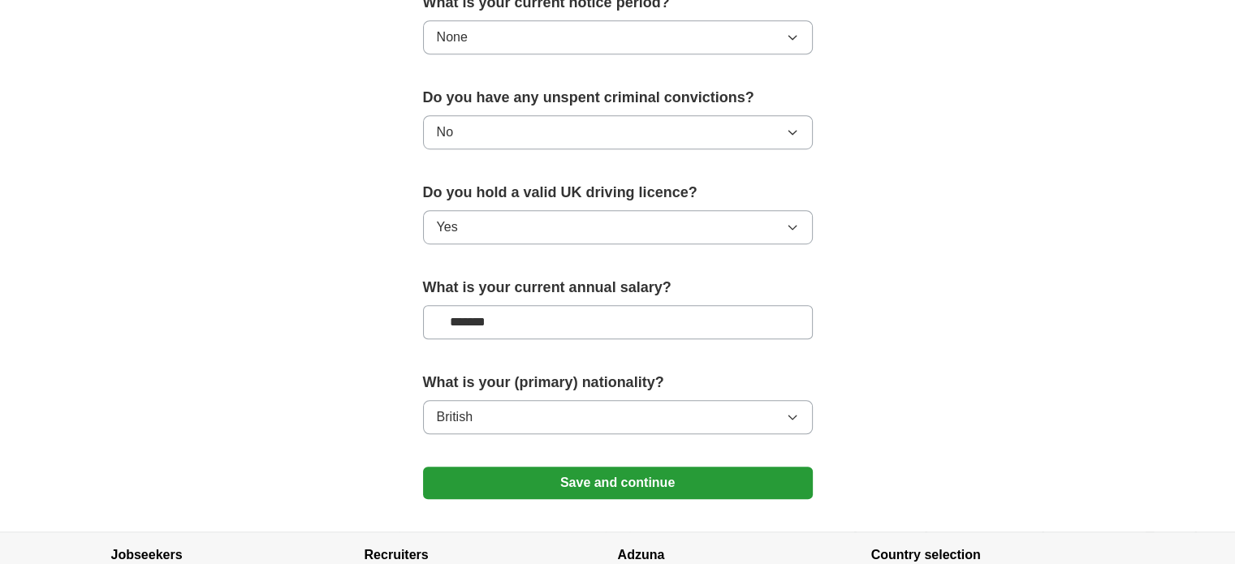
click at [610, 474] on button "Save and continue" at bounding box center [618, 483] width 390 height 32
